Goal: Navigation & Orientation: Find specific page/section

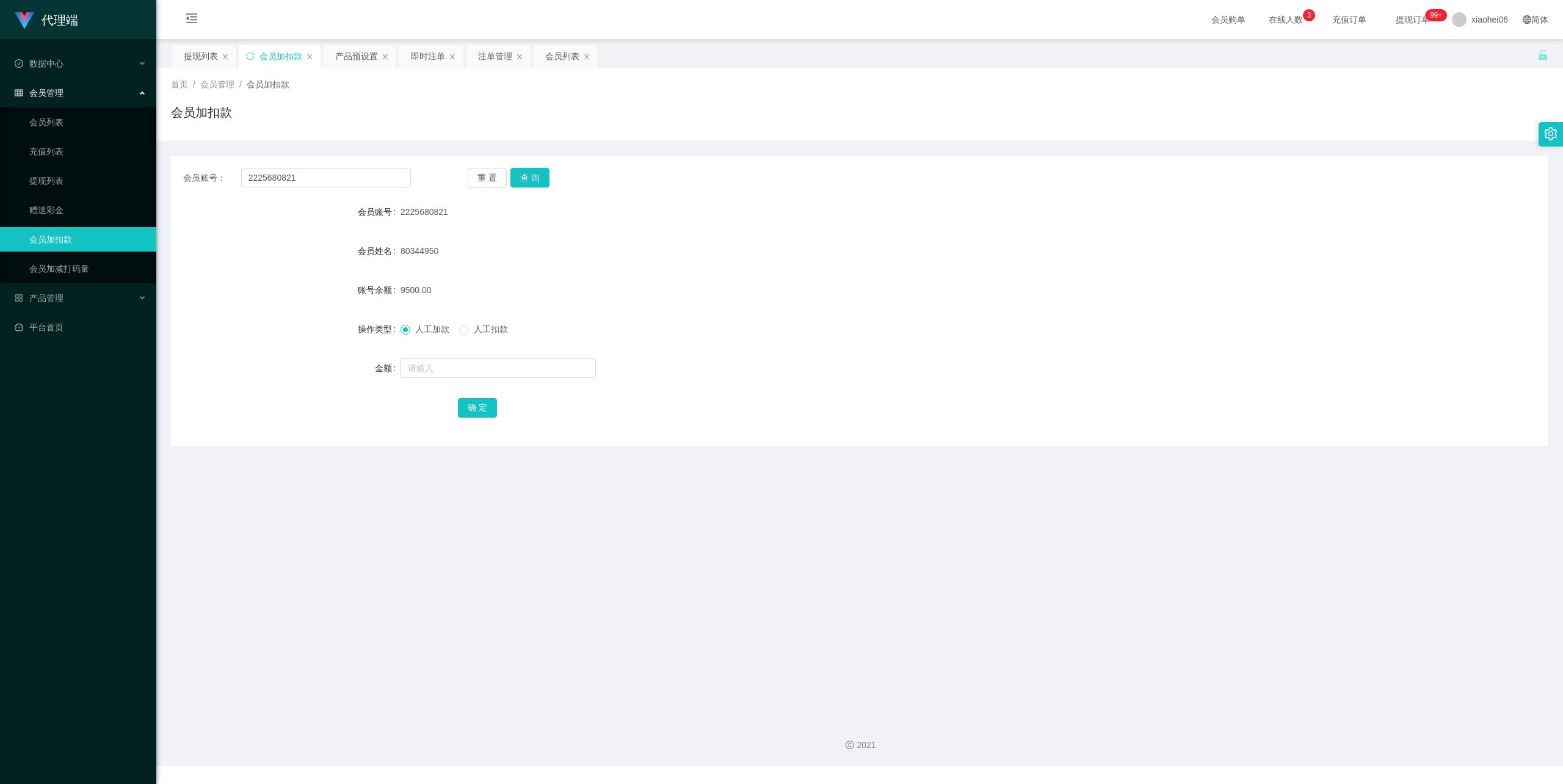
click at [1121, 226] on form "会员账号 2225680821 会员姓名 80344950 账号余额 9500.00 操作类型 人工加款 人工扣款 金额 确 定" at bounding box center [859, 309] width 1378 height 220
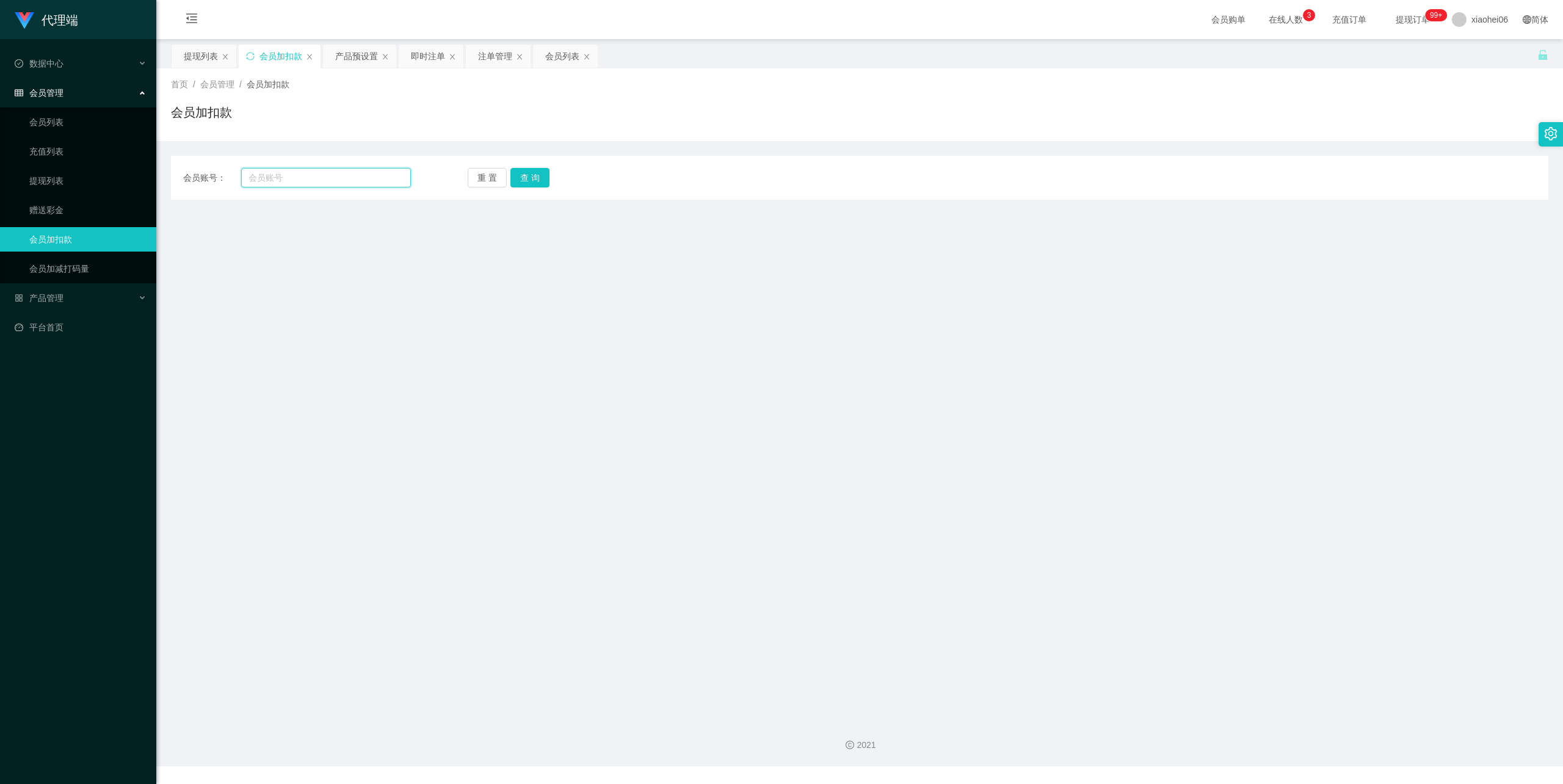
click at [306, 175] on input "text" at bounding box center [326, 177] width 170 height 19
paste input "PayNow：+6588138020"
type input "PayNow：+6588138020"
click at [198, 52] on div "提现列表" at bounding box center [201, 56] width 34 height 23
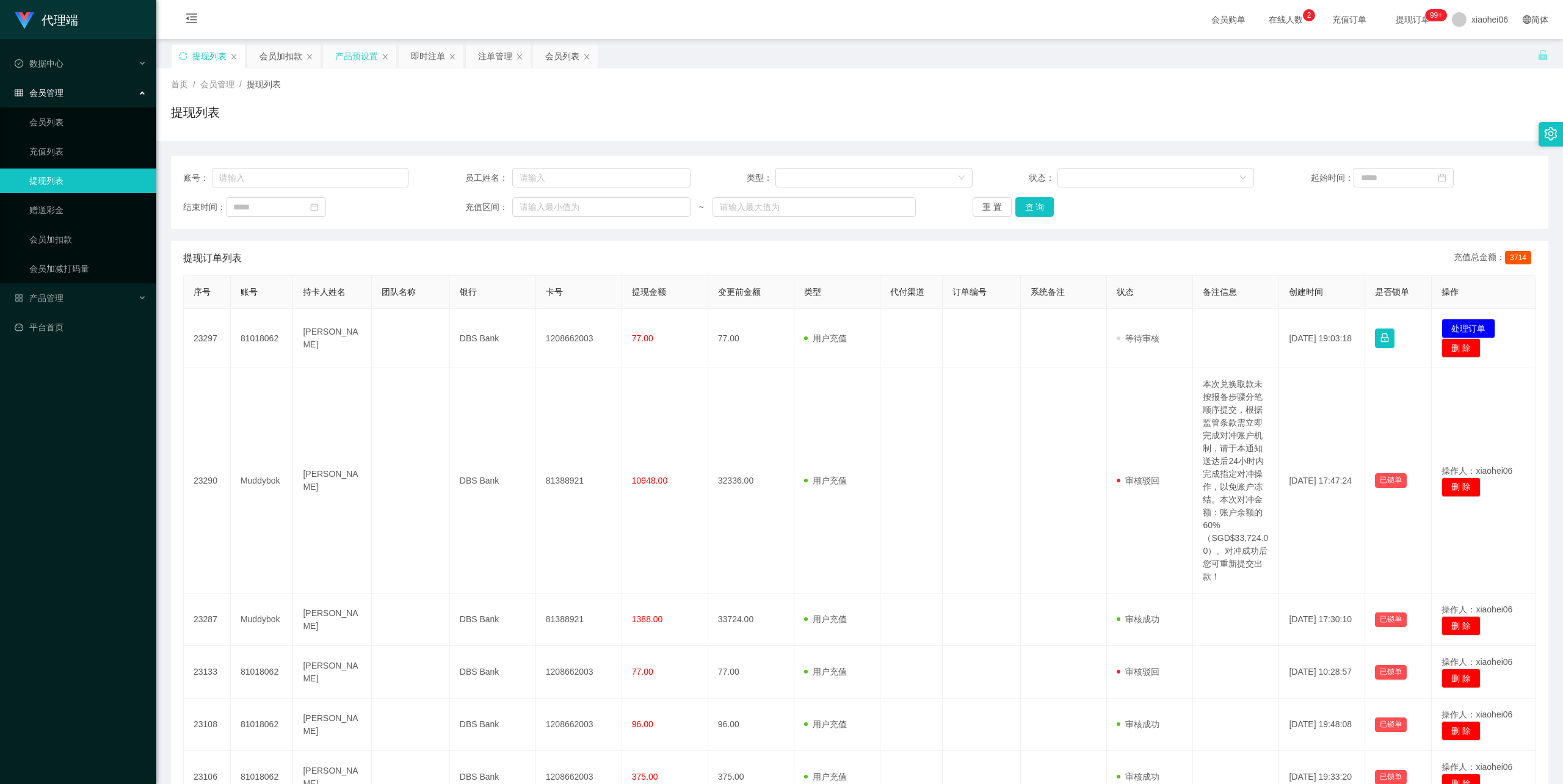
click at [355, 53] on div "产品预设置" at bounding box center [356, 56] width 42 height 23
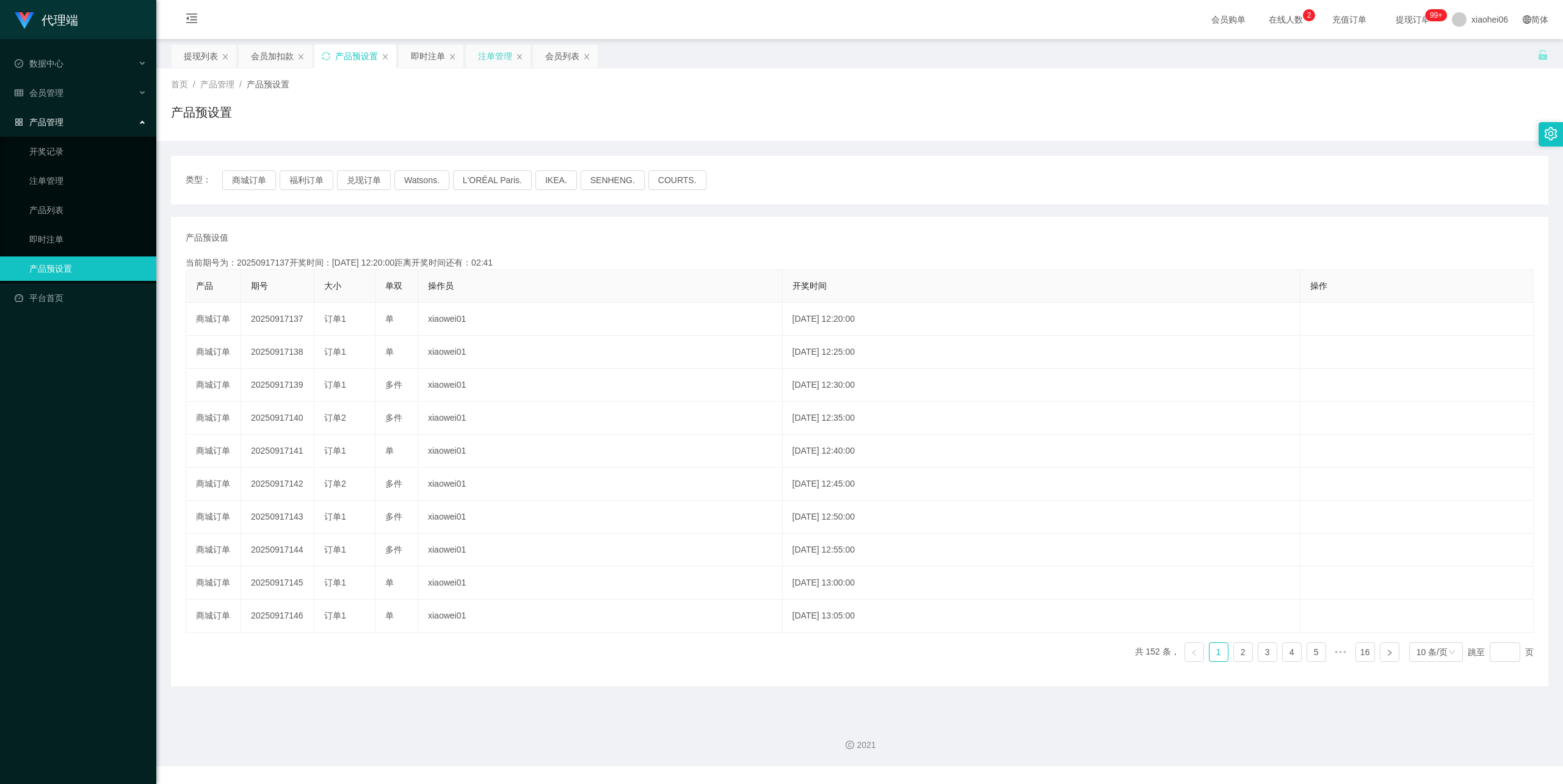
click at [497, 57] on div "注单管理" at bounding box center [495, 56] width 34 height 23
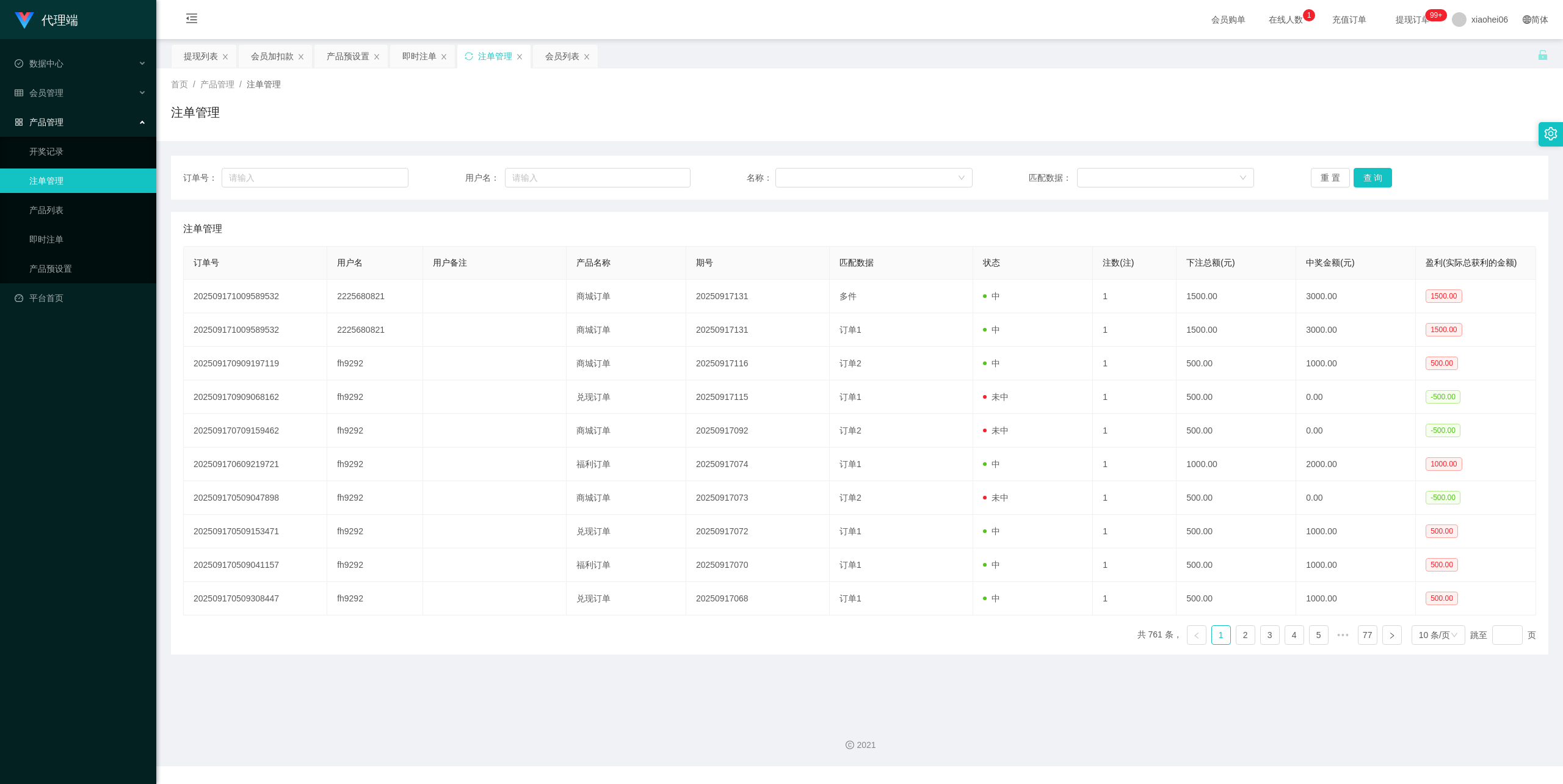
click at [467, 139] on div "首页 / 产品管理 / 注单管理 / 注单管理" at bounding box center [859, 105] width 1407 height 73
click at [562, 54] on div "会员列表" at bounding box center [562, 56] width 34 height 23
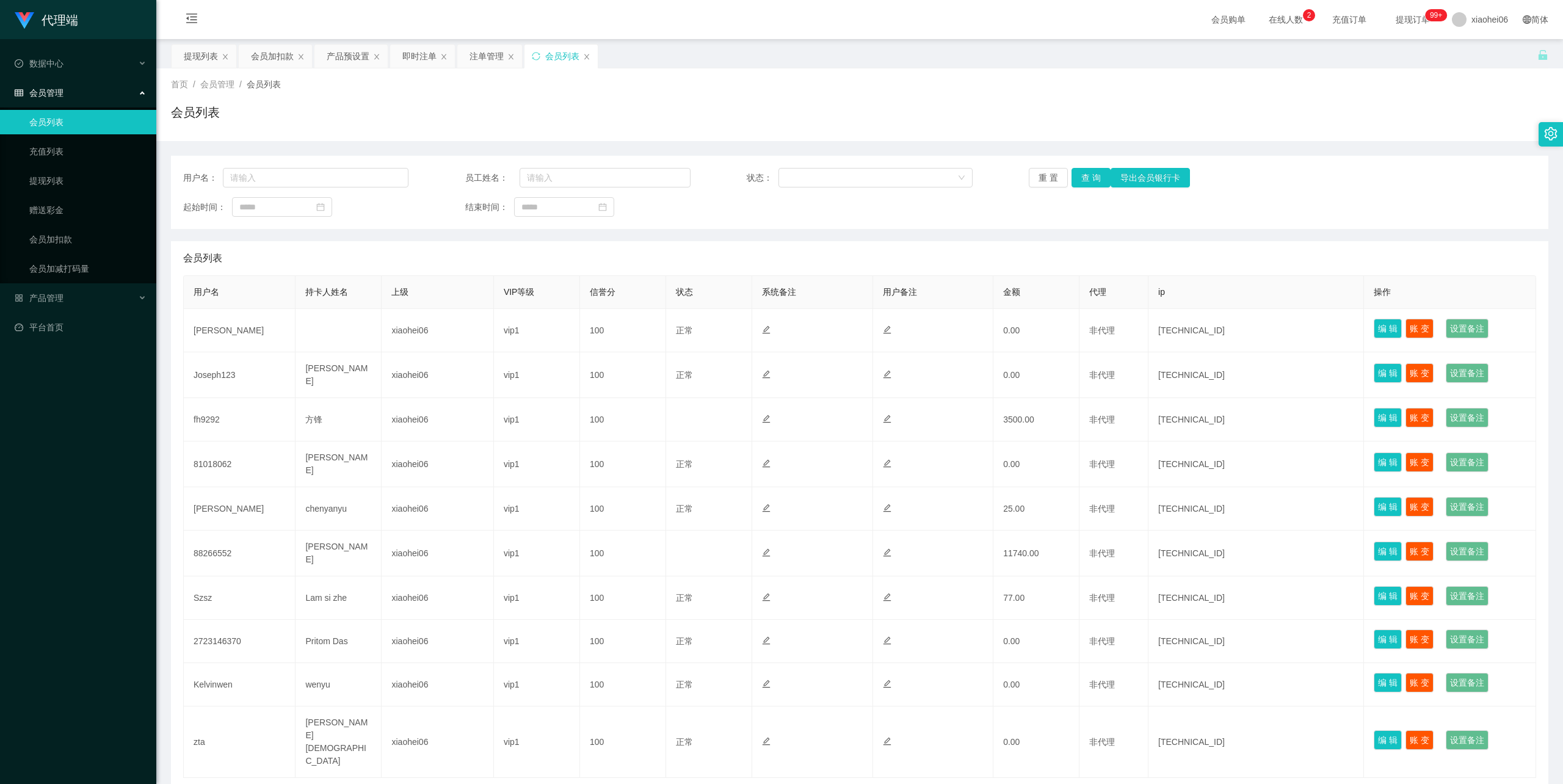
click at [792, 123] on div "会员列表" at bounding box center [859, 117] width 1378 height 28
click at [486, 51] on div "注单管理" at bounding box center [487, 56] width 34 height 23
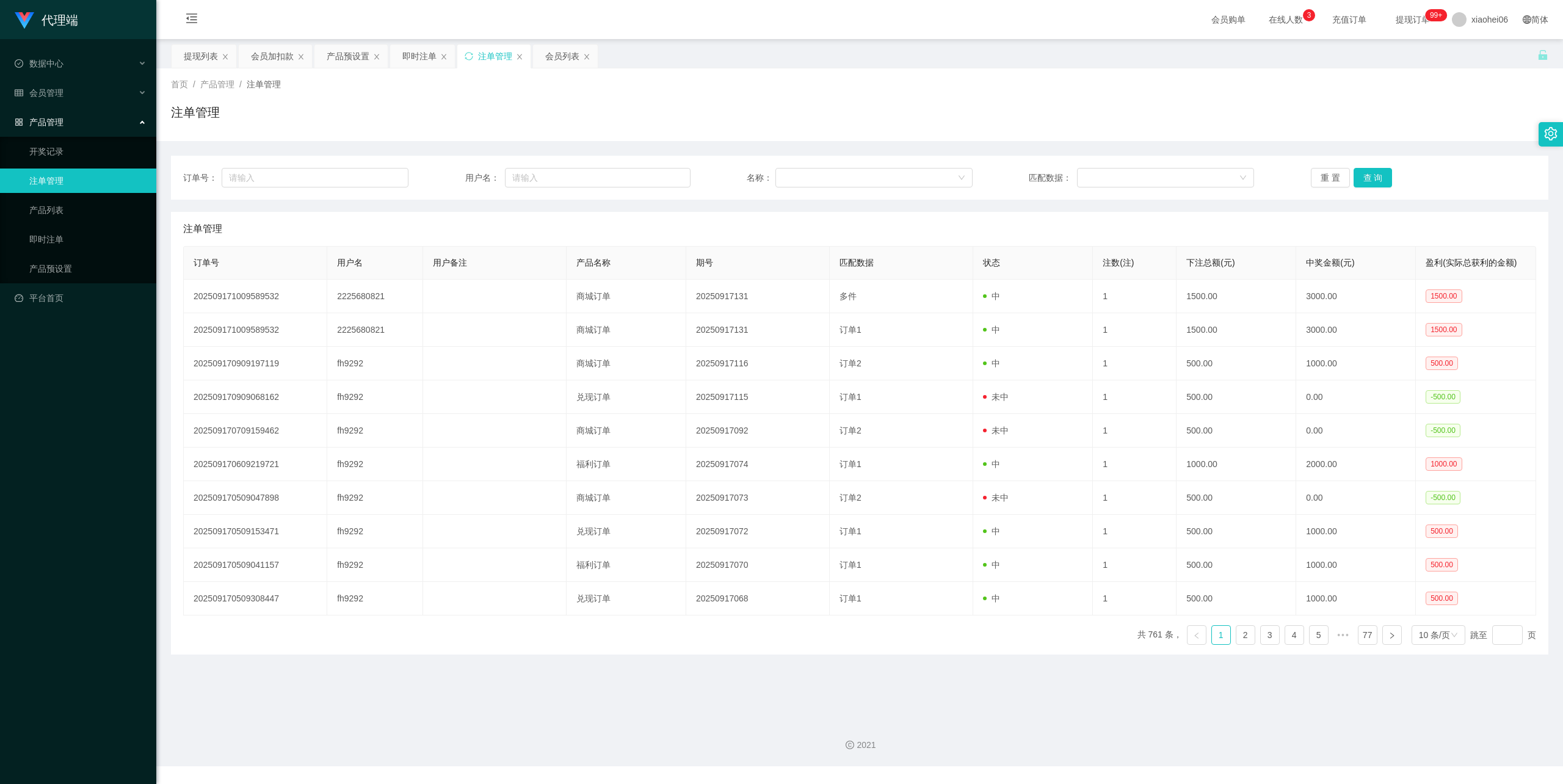
click at [756, 113] on div "注单管理" at bounding box center [859, 117] width 1378 height 28
